Goal: Navigation & Orientation: Find specific page/section

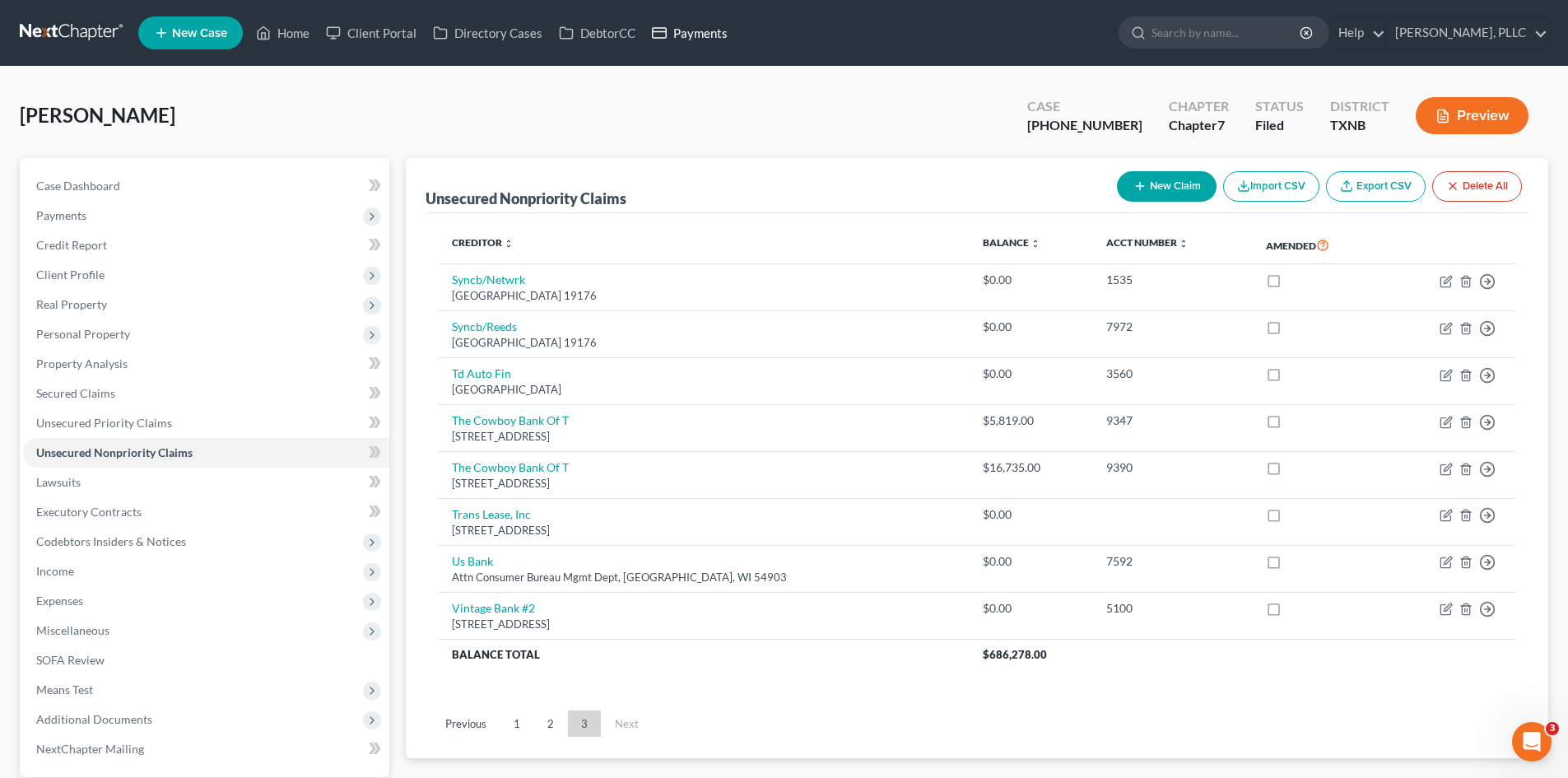
click at [720, 25] on link "Payments" at bounding box center [690, 33] width 92 height 30
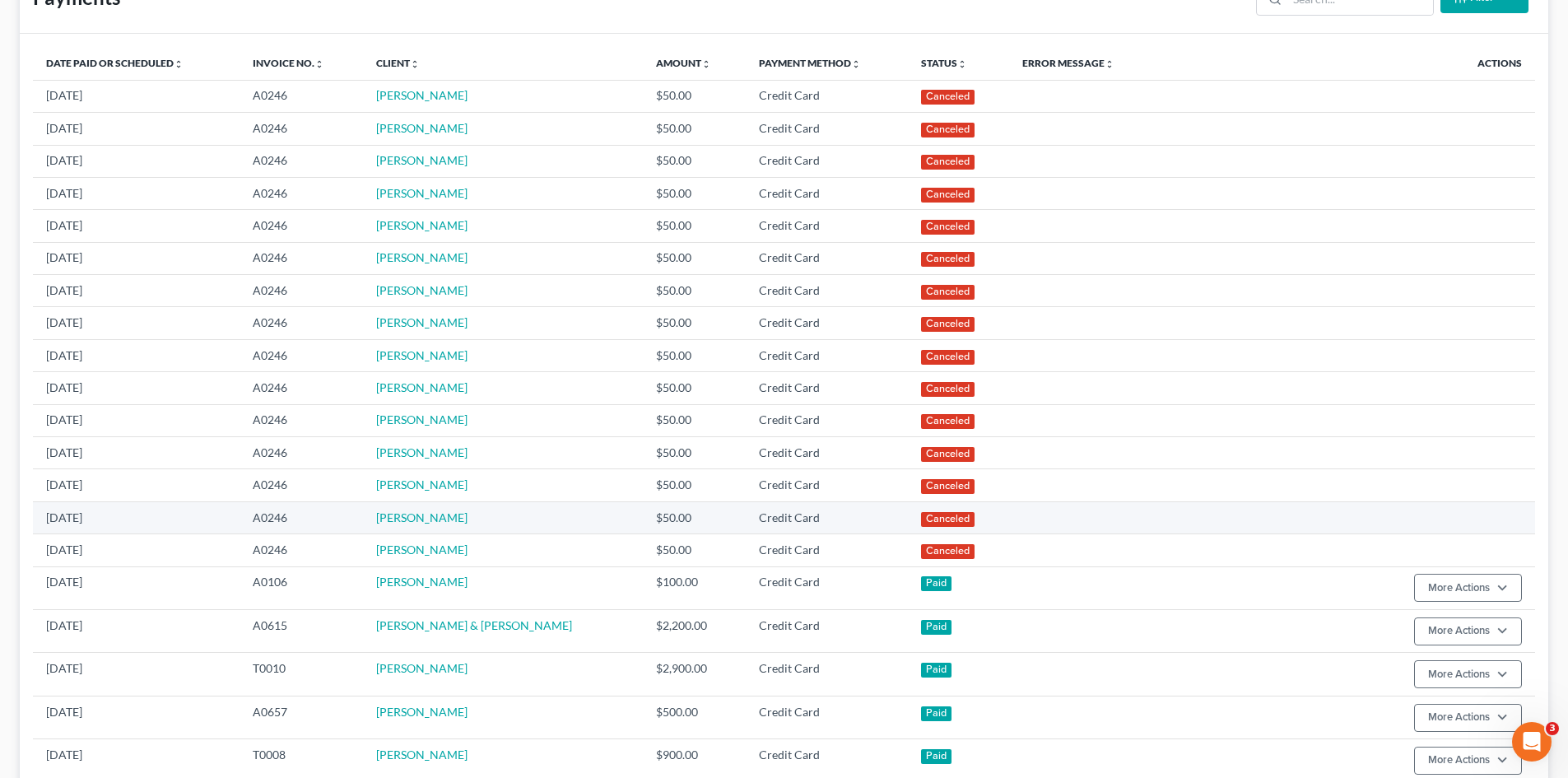
scroll to position [494, 0]
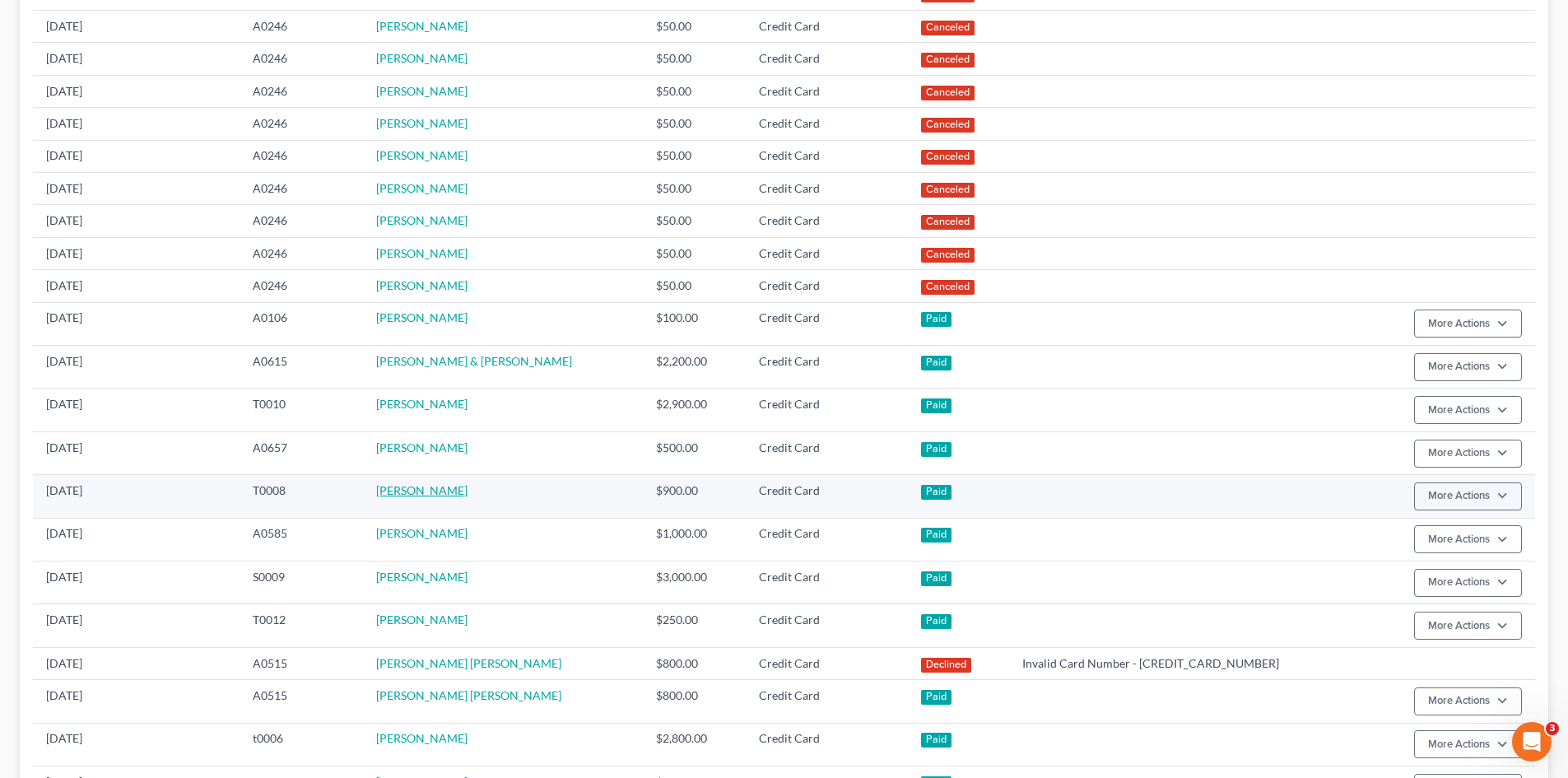
click at [434, 490] on link "Andrew Reisner" at bounding box center [422, 490] width 91 height 14
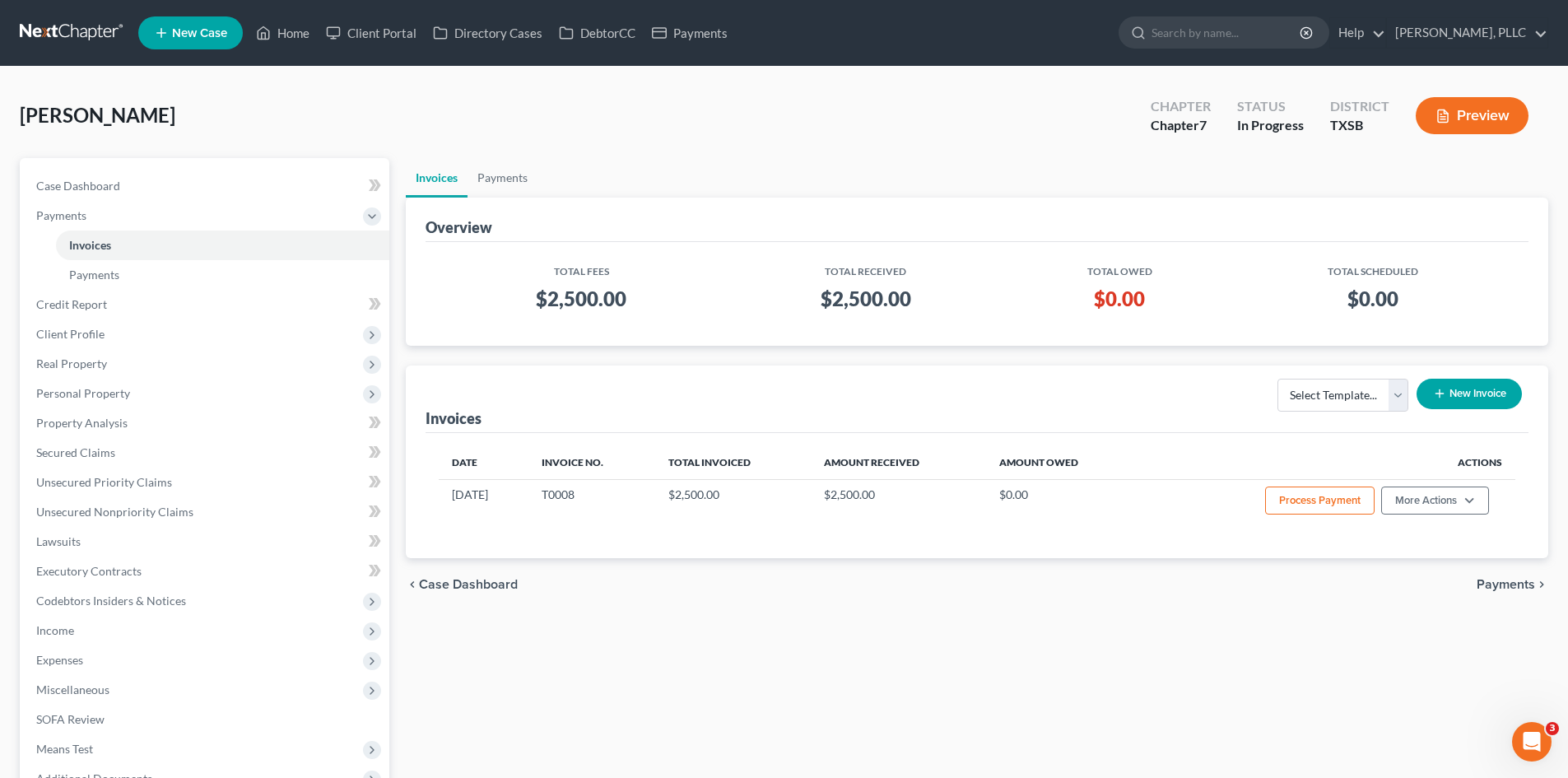
click at [695, 54] on ul "New Case Home Client Portal Directory Cases DebtorCC Payments - No Result - See…" at bounding box center [843, 33] width 1410 height 43
click at [695, 40] on link "Payments" at bounding box center [690, 33] width 92 height 30
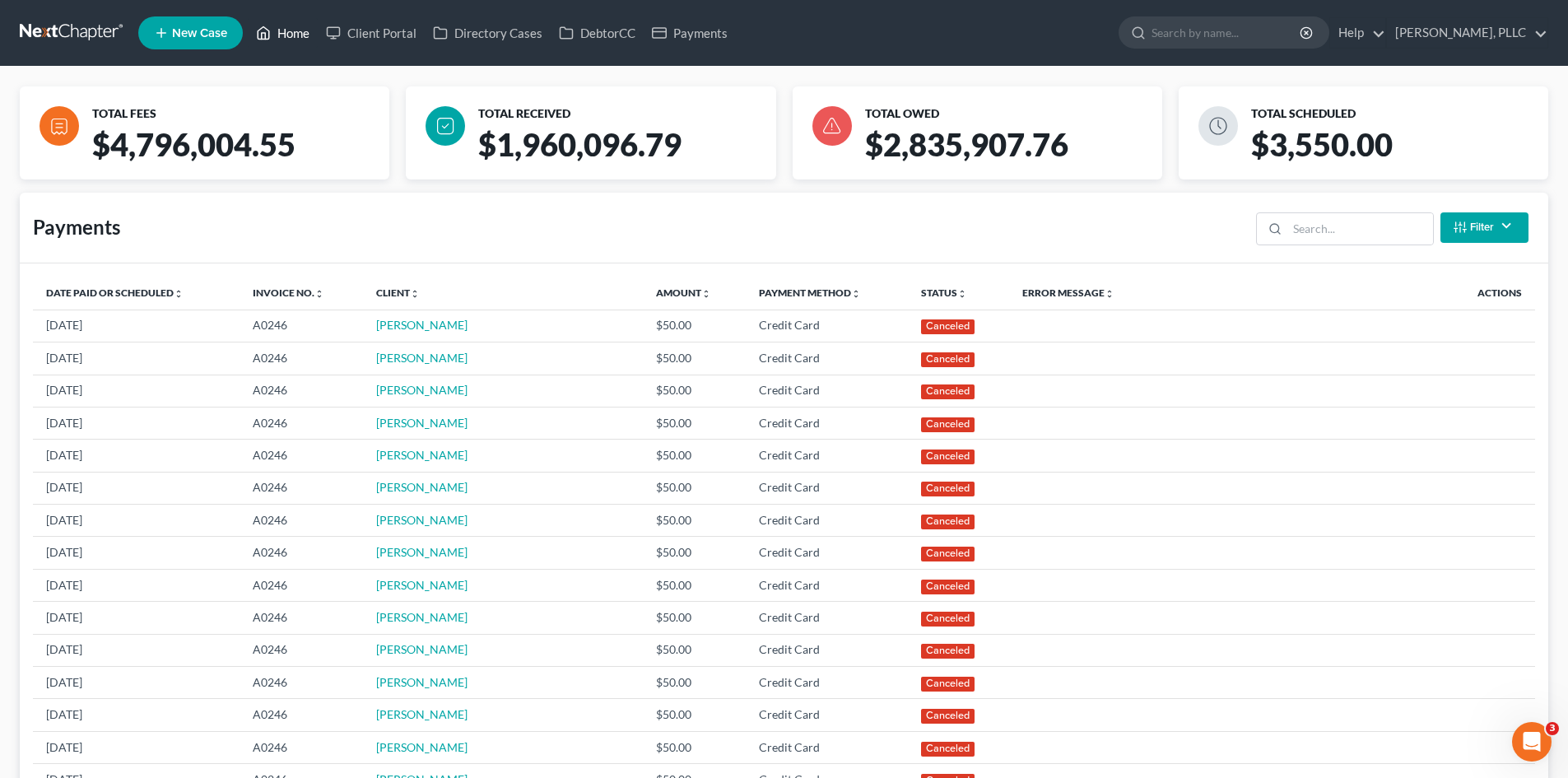
click at [291, 34] on link "Home" at bounding box center [283, 33] width 70 height 30
